Goal: Communication & Community: Answer question/provide support

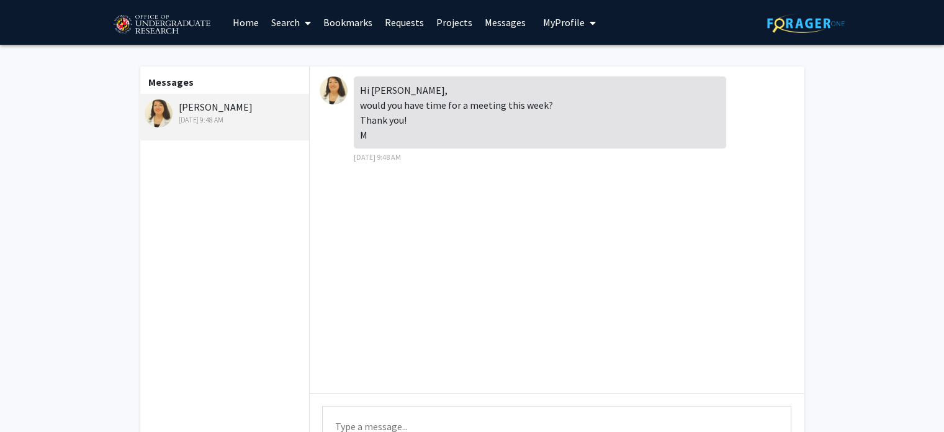
click at [387, 411] on textarea "Type a message" at bounding box center [556, 433] width 469 height 56
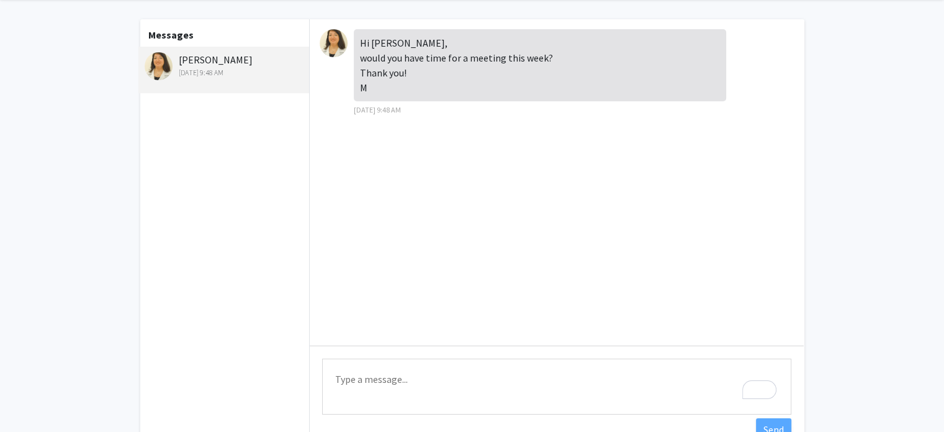
paste textarea "Good afternoon, [PERSON_NAME], Thank you for reaching out! I’m excited for the …"
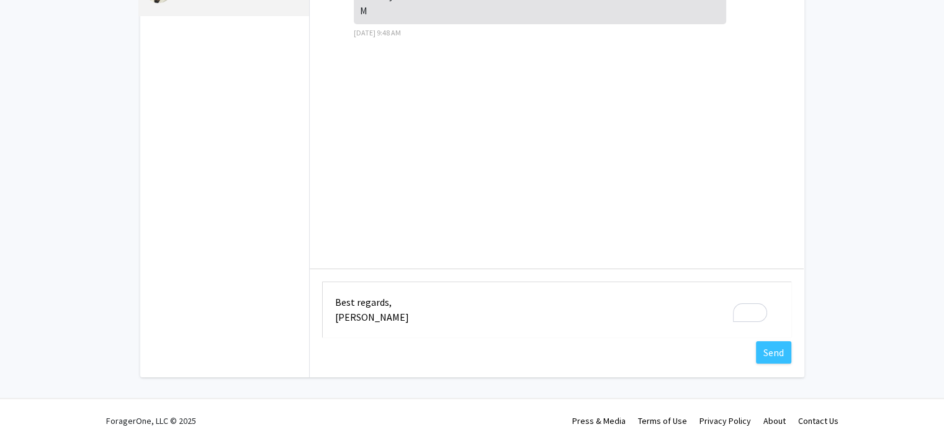
scroll to position [127, 0]
click at [351, 315] on textarea "Good afternoon, [PERSON_NAME], Thank you for reaching out! I’m excited for the …" at bounding box center [556, 307] width 469 height 56
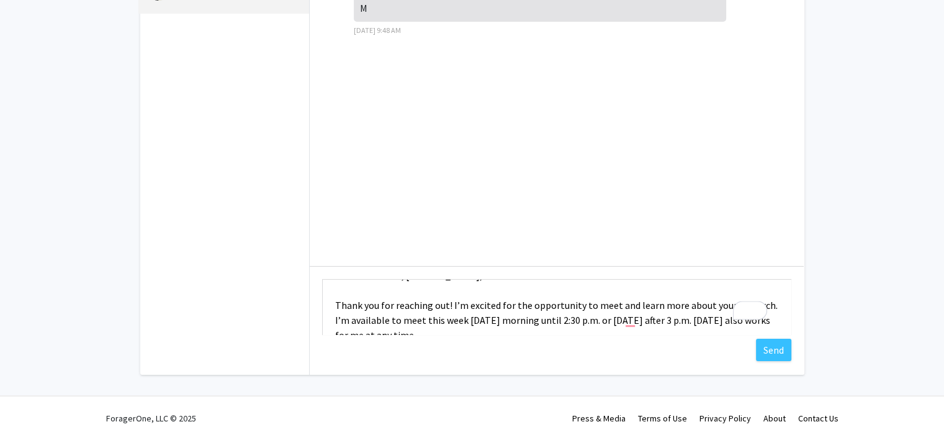
scroll to position [0, 0]
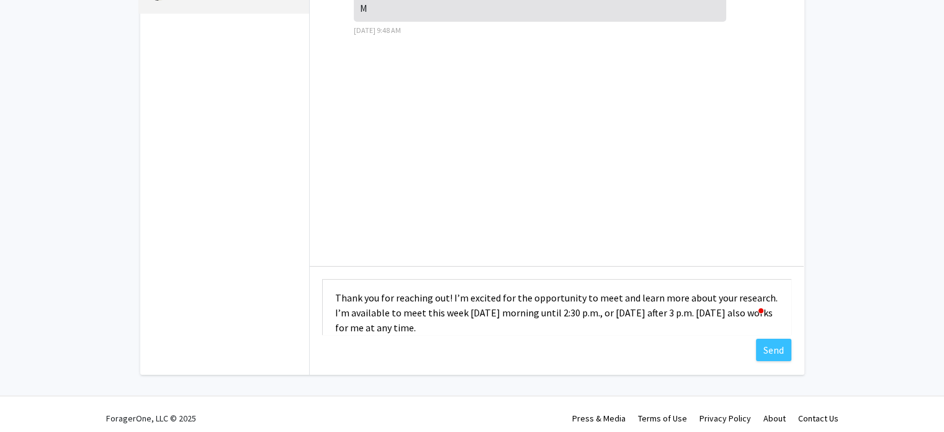
click at [472, 312] on textarea "Good afternoon, [PERSON_NAME], Thank you for reaching out! I’m excited for the …" at bounding box center [556, 307] width 469 height 56
click at [551, 313] on textarea "Good afternoon, [PERSON_NAME], Thank you for reaching out! I’m excited for the …" at bounding box center [556, 307] width 469 height 56
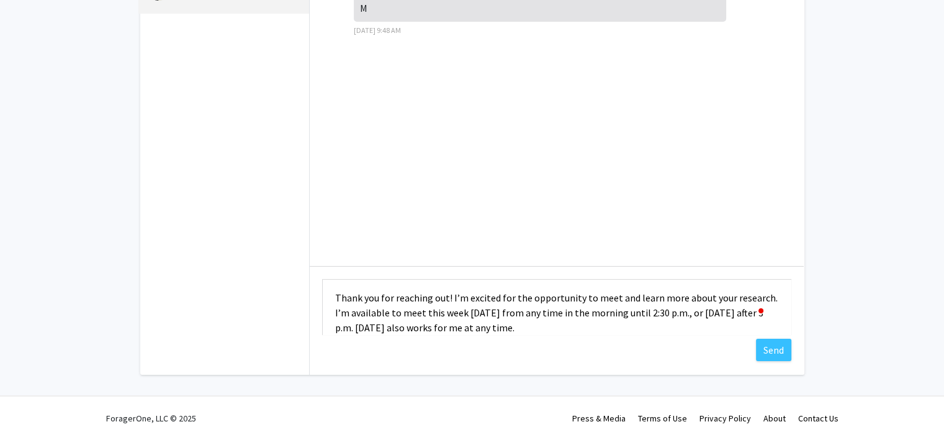
click at [723, 315] on textarea "Good afternoon, [PERSON_NAME], Thank you for reaching out! I’m excited for the …" at bounding box center [556, 307] width 469 height 56
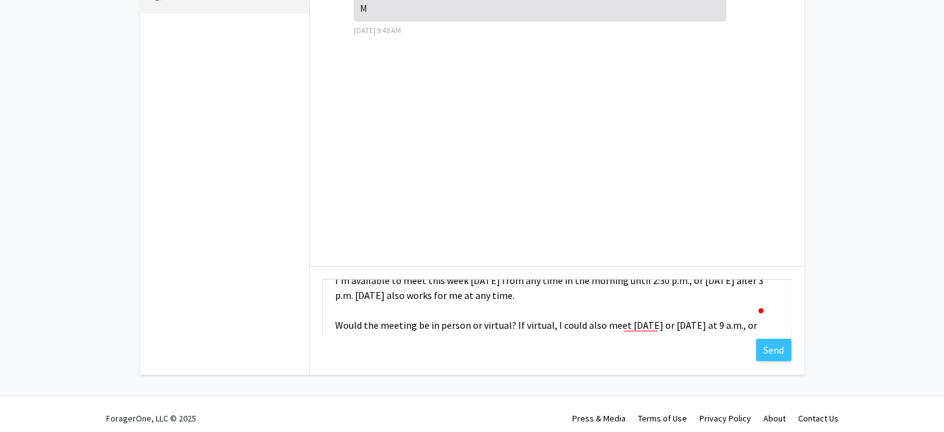
drag, startPoint x: 708, startPoint y: 312, endPoint x: 382, endPoint y: 297, distance: 326.3
click at [382, 297] on textarea "Good afternoon, [PERSON_NAME], Thank you for reaching out! I’m excited for the …" at bounding box center [556, 307] width 469 height 56
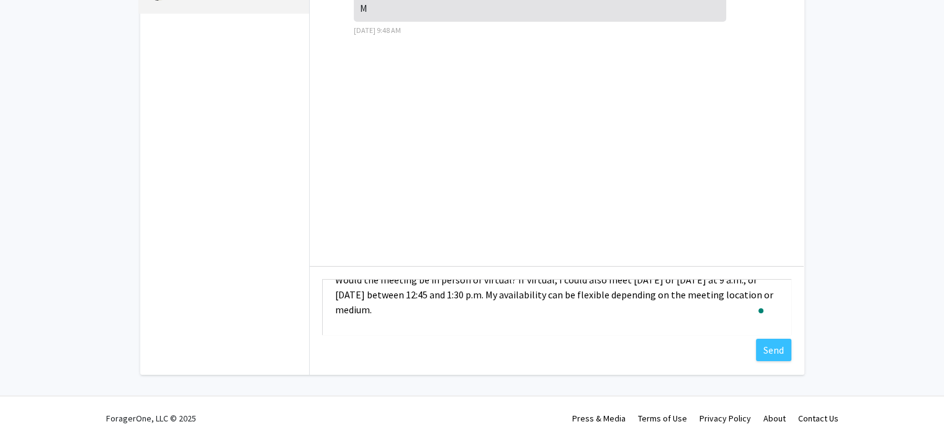
click at [586, 304] on textarea "Good afternoon, [PERSON_NAME], Thank you for reaching out! I’m excited for the …" at bounding box center [556, 307] width 469 height 56
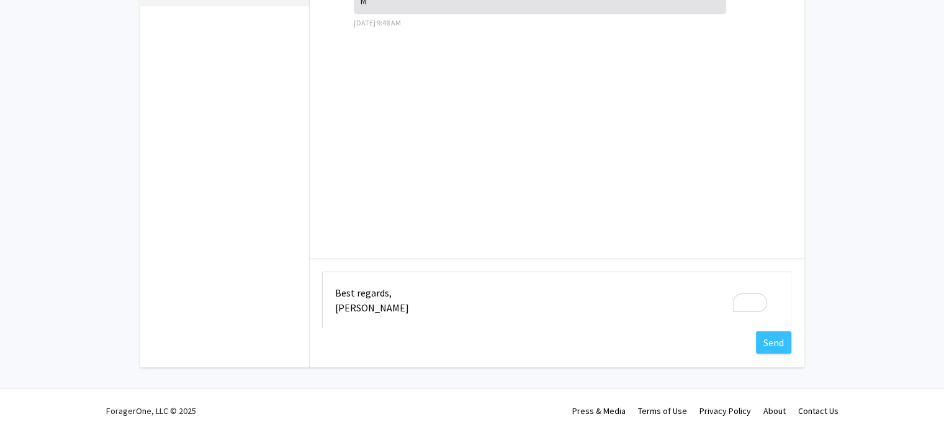
click at [375, 290] on textarea "Good afternoon, [PERSON_NAME], Thank you for reaching out! I’m excited for the …" at bounding box center [556, 299] width 469 height 56
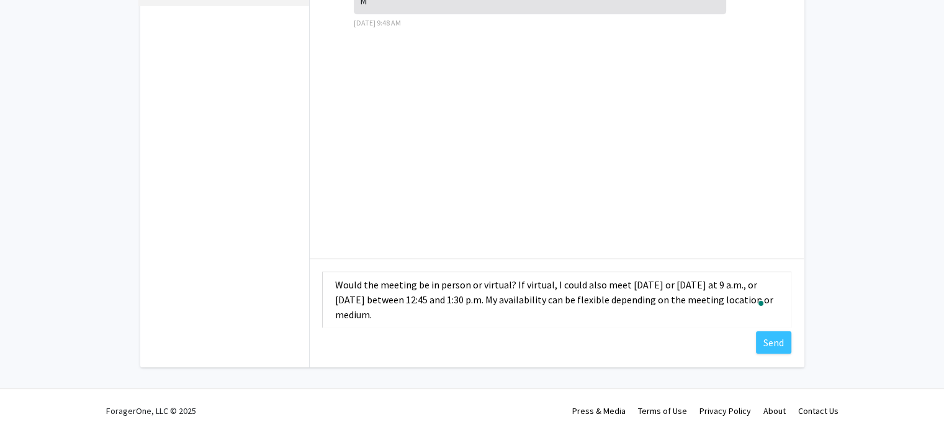
click at [518, 284] on textarea "Good afternoon, [PERSON_NAME], Thank you for reaching out! I’m excited for the …" at bounding box center [556, 299] width 469 height 56
paste textarea "in person, I just wanted to confirm whether it would take place at the Joint In…"
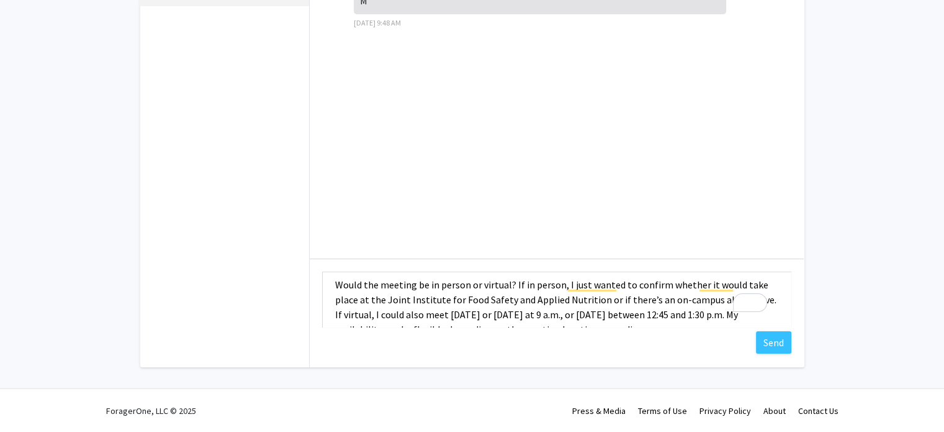
scroll to position [96, 0]
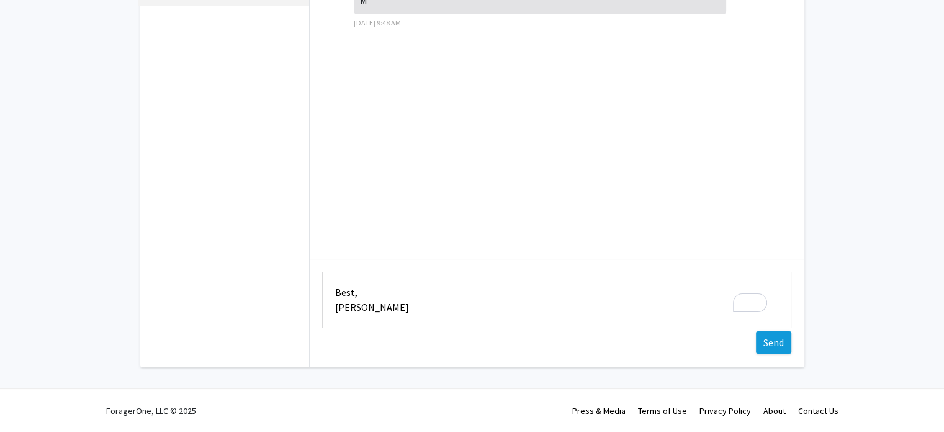
type textarea "Good afternoon, [PERSON_NAME], Thank you for reaching out! I’m excited for the …"
click at [778, 340] on button "Send" at bounding box center [773, 342] width 35 height 22
